Goal: Find specific page/section: Find specific page/section

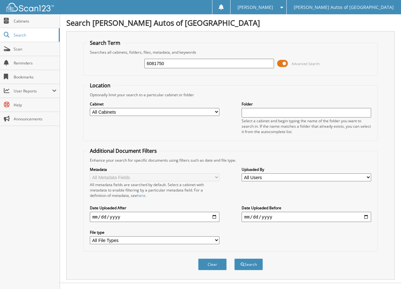
type input "6081750"
click at [234, 259] on button "Search" at bounding box center [248, 265] width 29 height 12
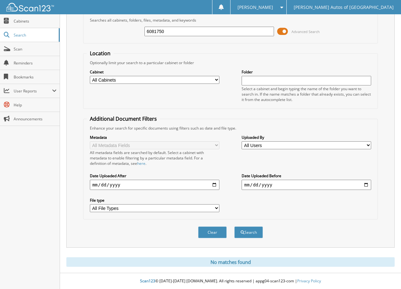
scroll to position [32, 0]
click at [254, 232] on button "Search" at bounding box center [248, 232] width 29 height 12
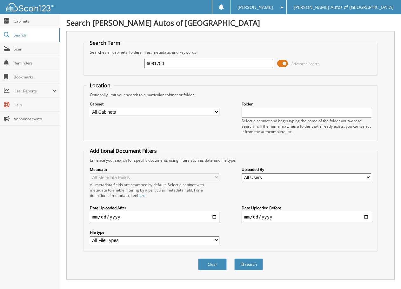
drag, startPoint x: 175, startPoint y: 65, endPoint x: 67, endPoint y: 65, distance: 108.6
click at [67, 65] on div "Search Term Searches all cabinets, folders, files, metadata, and keywords 60817…" at bounding box center [230, 155] width 328 height 249
paste input "846"
type input "6081846"
click at [234, 259] on button "Search" at bounding box center [248, 265] width 29 height 12
